Goal: Information Seeking & Learning: Learn about a topic

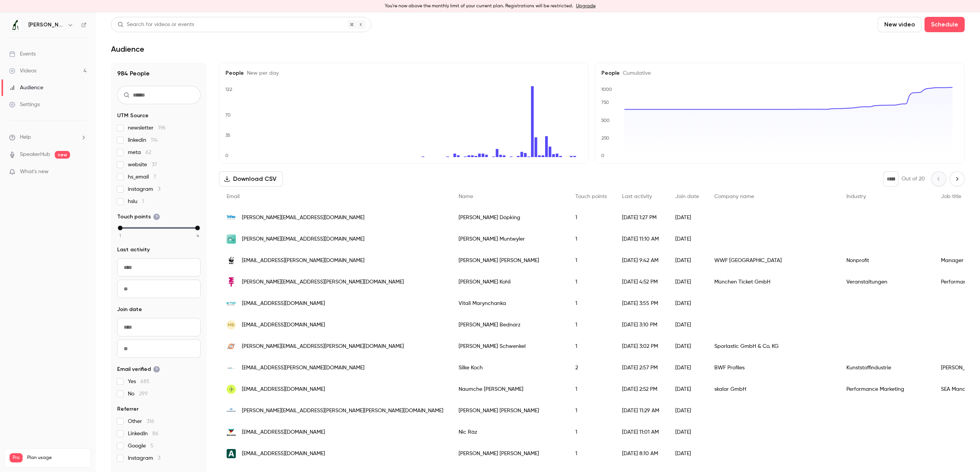
click at [34, 49] on link "Events" at bounding box center [48, 54] width 96 height 17
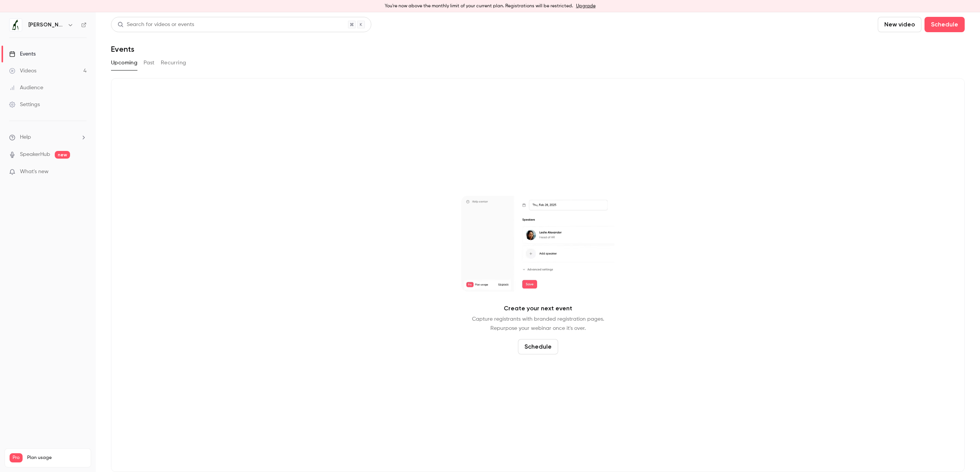
click at [32, 69] on div "Videos" at bounding box center [22, 71] width 27 height 8
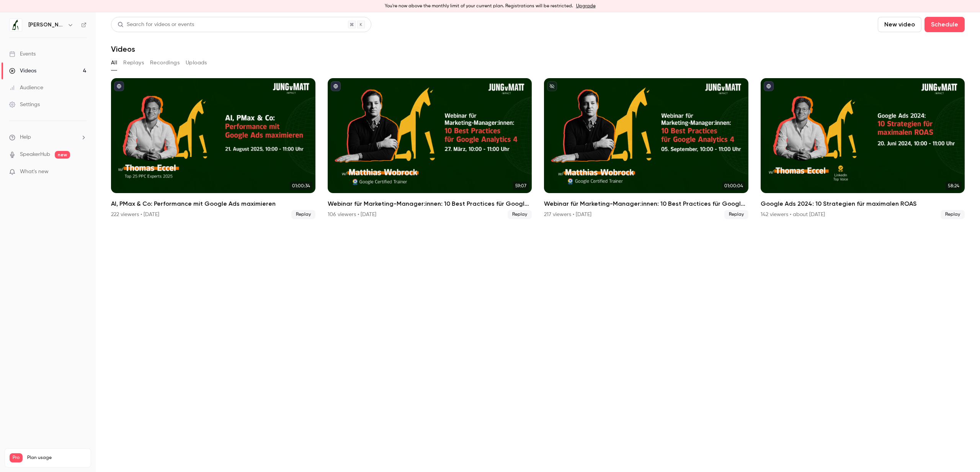
click at [45, 58] on link "Events" at bounding box center [48, 54] width 96 height 17
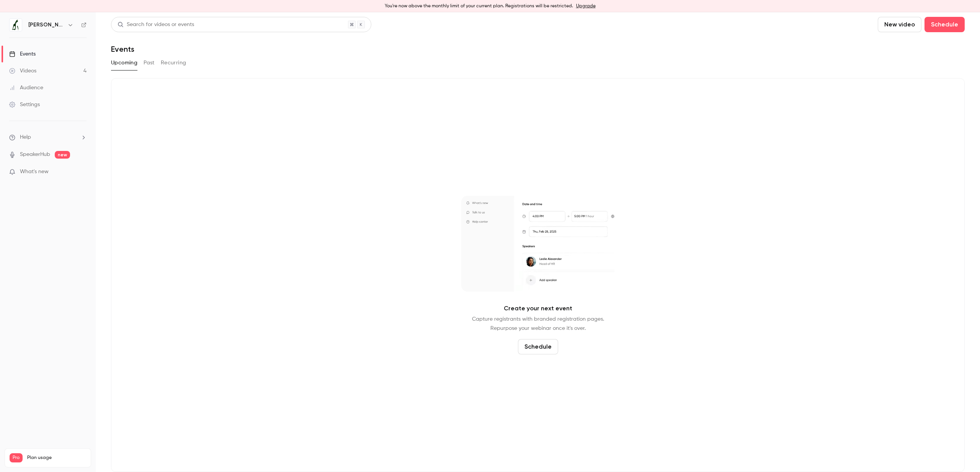
click at [50, 89] on link "Audience" at bounding box center [48, 87] width 96 height 17
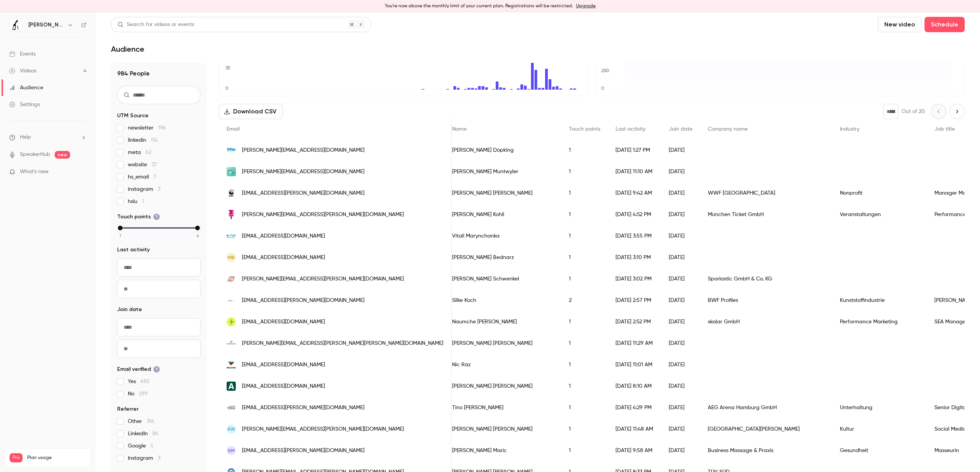
scroll to position [0, 222]
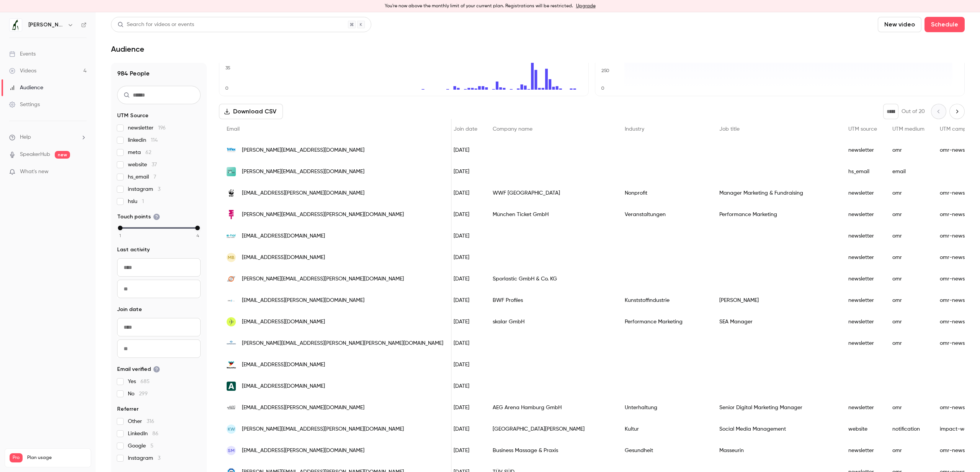
click at [33, 69] on div "Videos" at bounding box center [22, 71] width 27 height 8
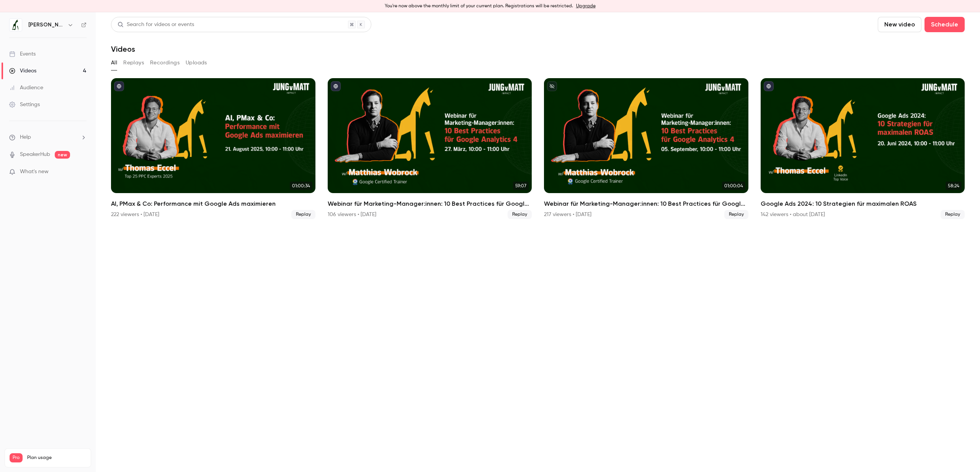
click at [34, 78] on link "Videos 4" at bounding box center [48, 70] width 96 height 17
click at [39, 51] on link "Events" at bounding box center [48, 54] width 96 height 17
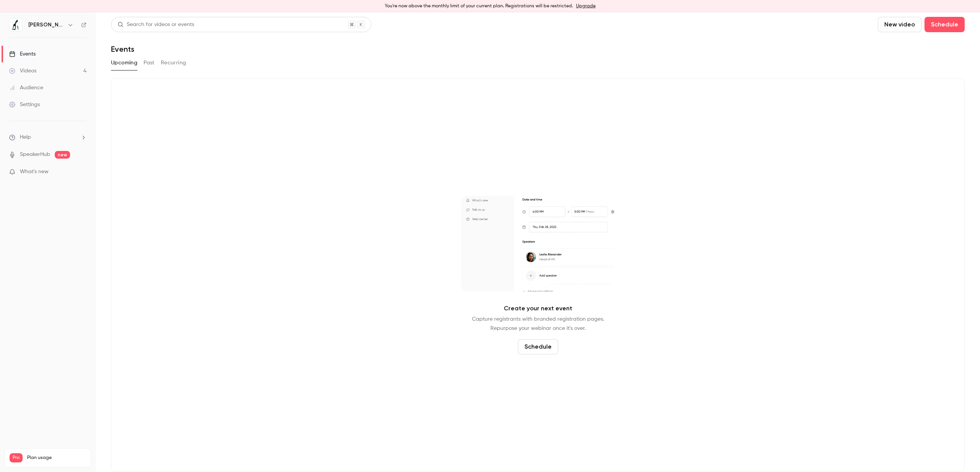
click at [150, 65] on button "Past" at bounding box center [149, 63] width 11 height 12
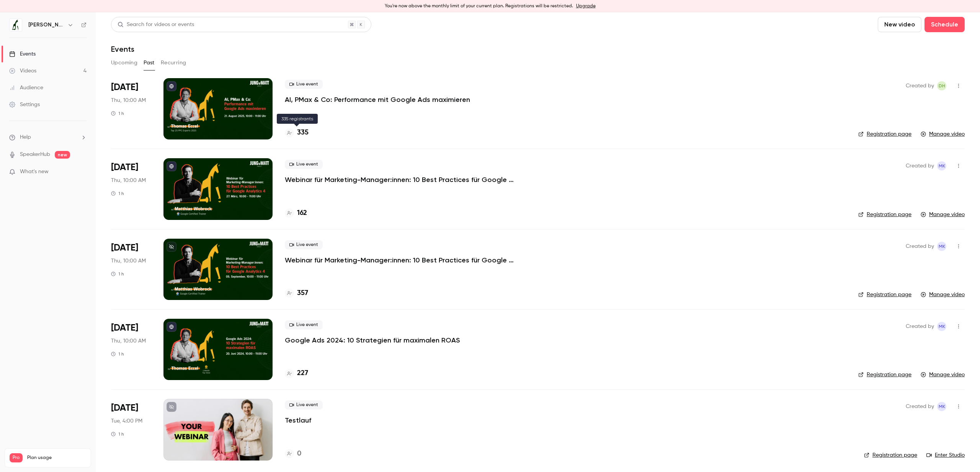
click at [302, 132] on h4 "335" at bounding box center [302, 133] width 11 height 10
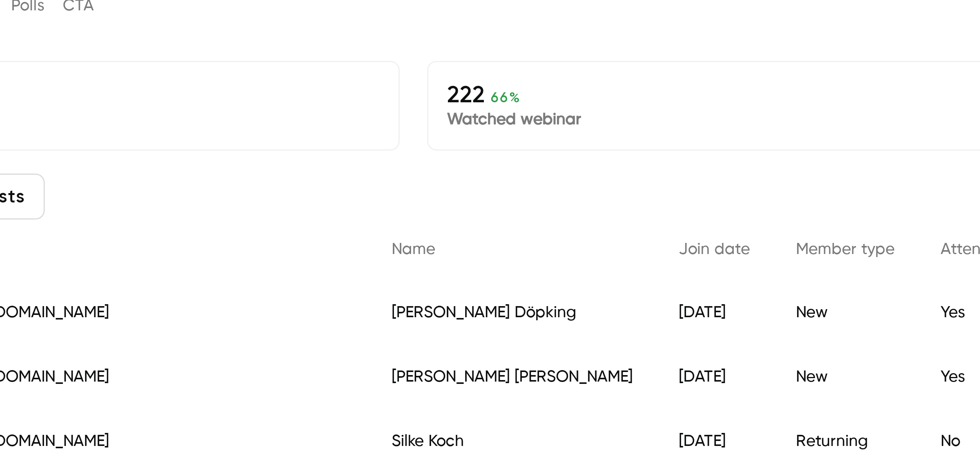
click at [492, 92] on span "66 %" at bounding box center [497, 93] width 10 height 5
